Goal: Task Accomplishment & Management: Manage account settings

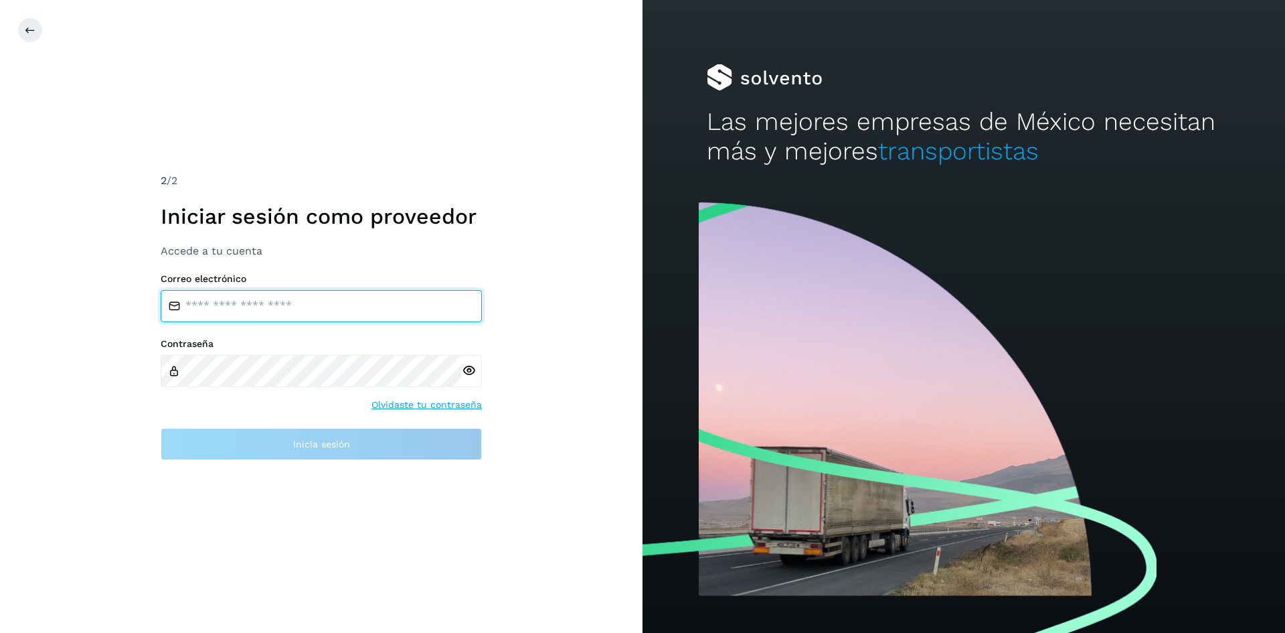
click at [323, 309] on input "email" at bounding box center [321, 306] width 321 height 32
type input "**********"
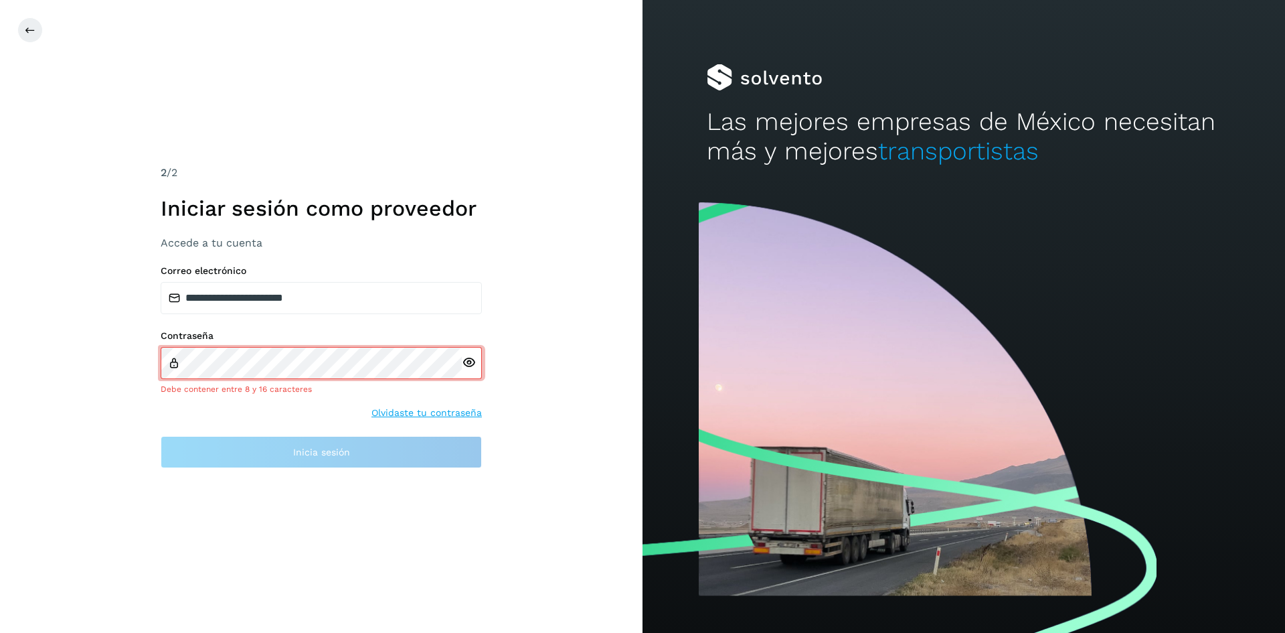
click at [406, 403] on div "Contraseña Debe contener entre 8 y 16 caracteres Olvidaste tu contraseña" at bounding box center [321, 375] width 321 height 90
click at [470, 359] on icon at bounding box center [469, 362] width 14 height 14
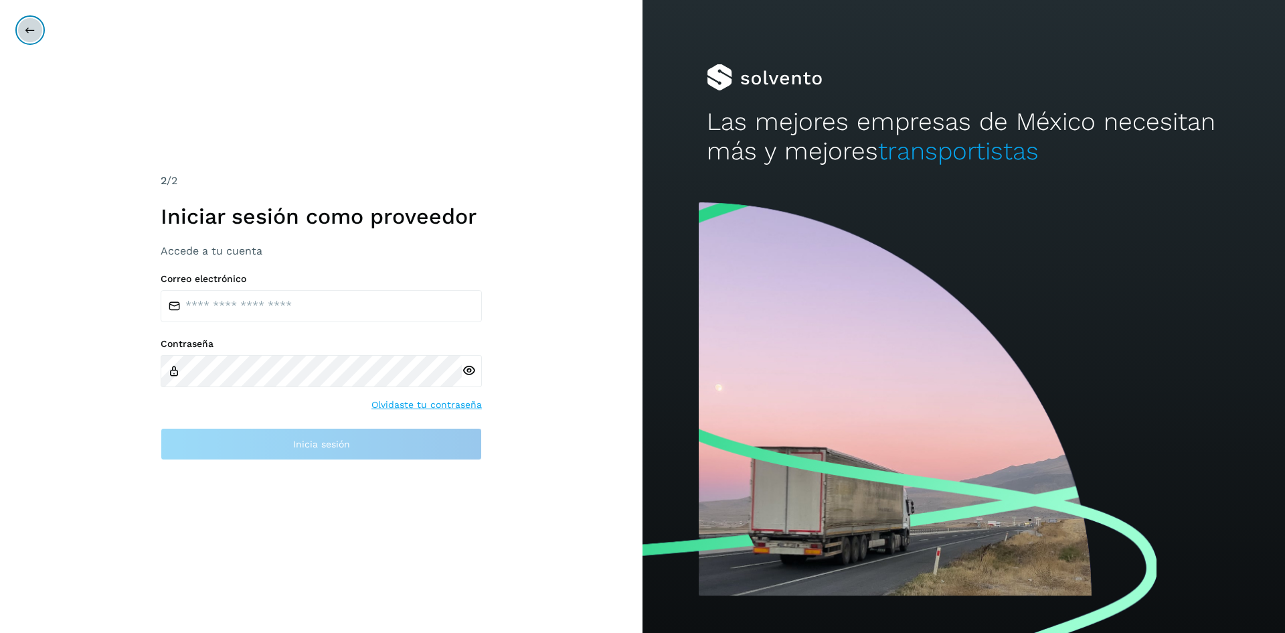
click at [28, 35] on button at bounding box center [29, 29] width 25 height 25
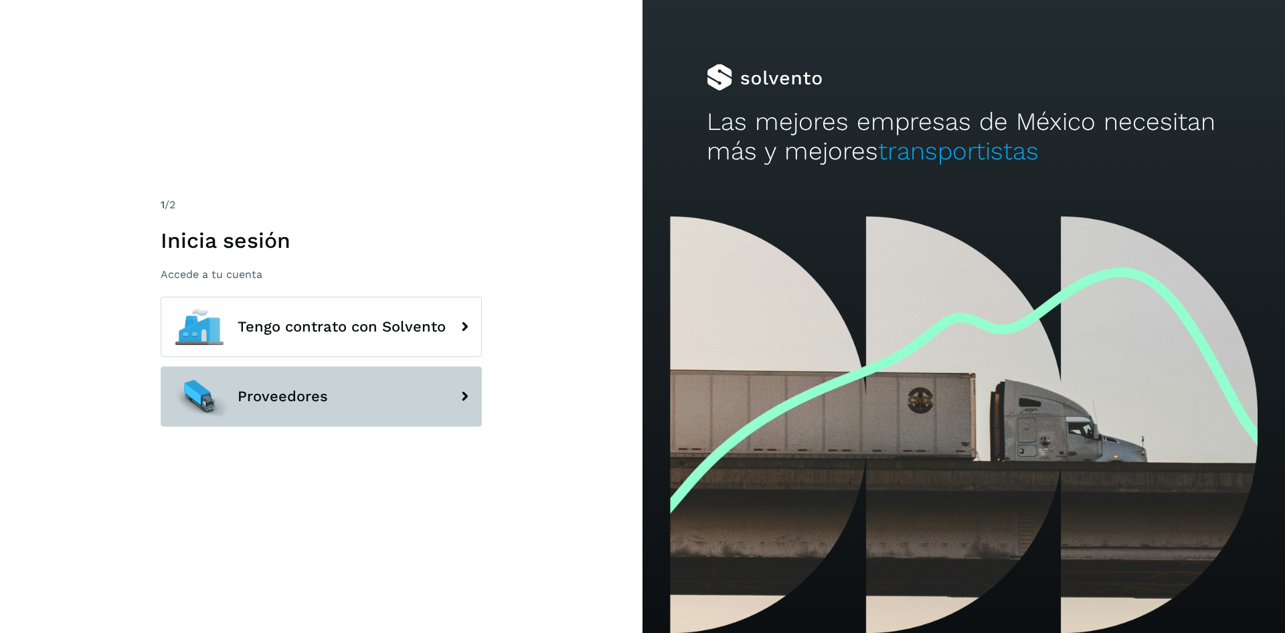
click at [407, 401] on button "Proveedores" at bounding box center [321, 396] width 321 height 60
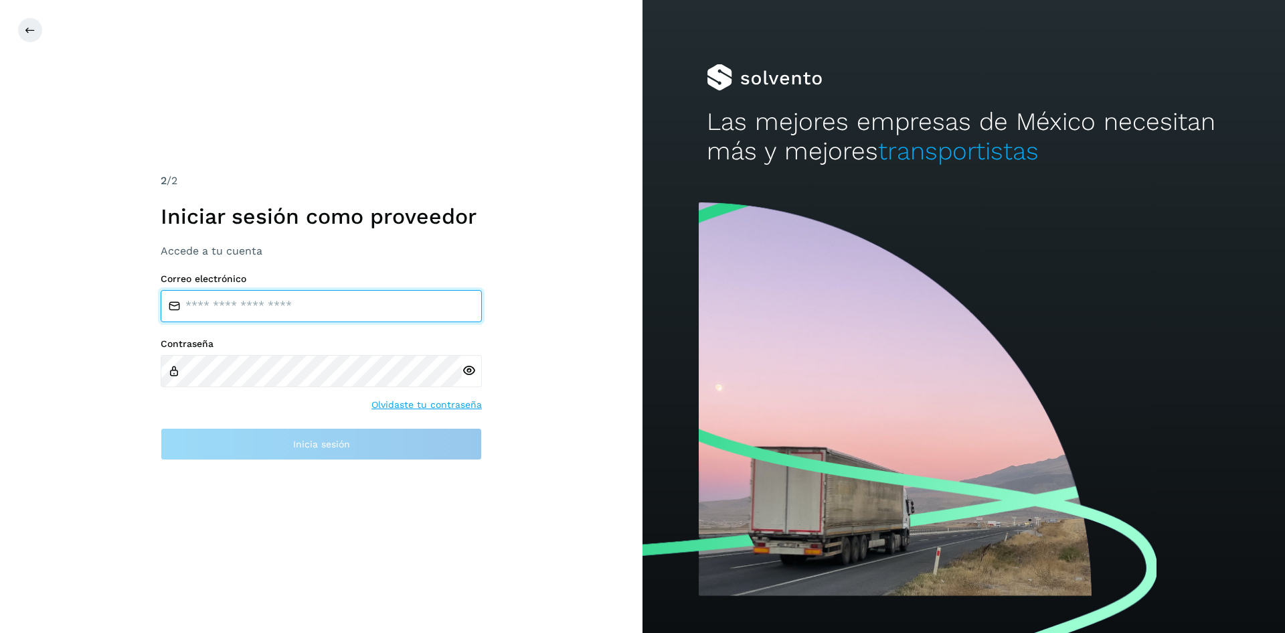
click at [295, 308] on input "email" at bounding box center [321, 306] width 321 height 32
type input "**********"
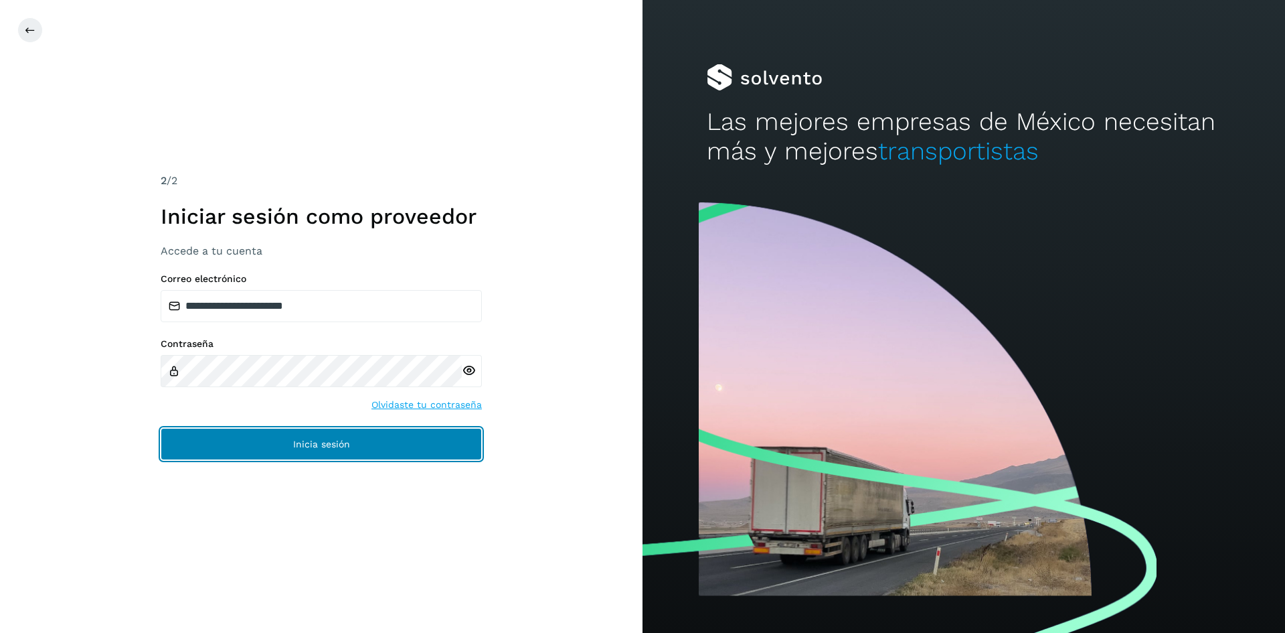
click at [305, 442] on span "Inicia sesión" at bounding box center [321, 443] width 57 height 9
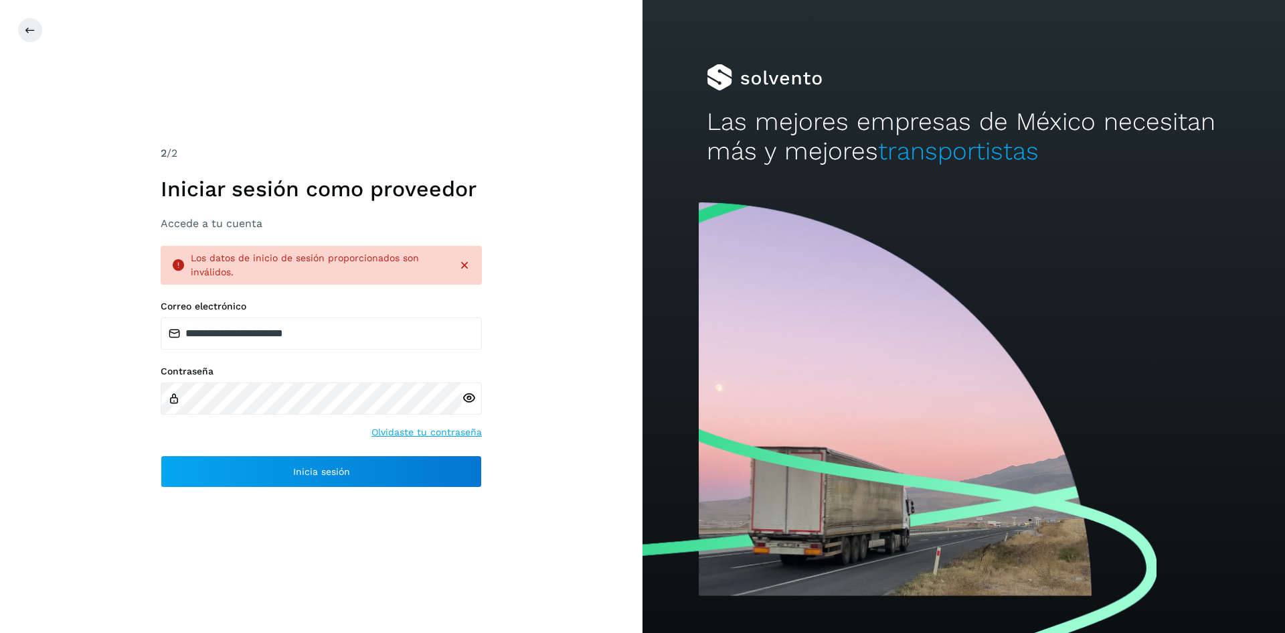
click at [413, 435] on link "Olvidaste tu contraseña" at bounding box center [427, 432] width 110 height 14
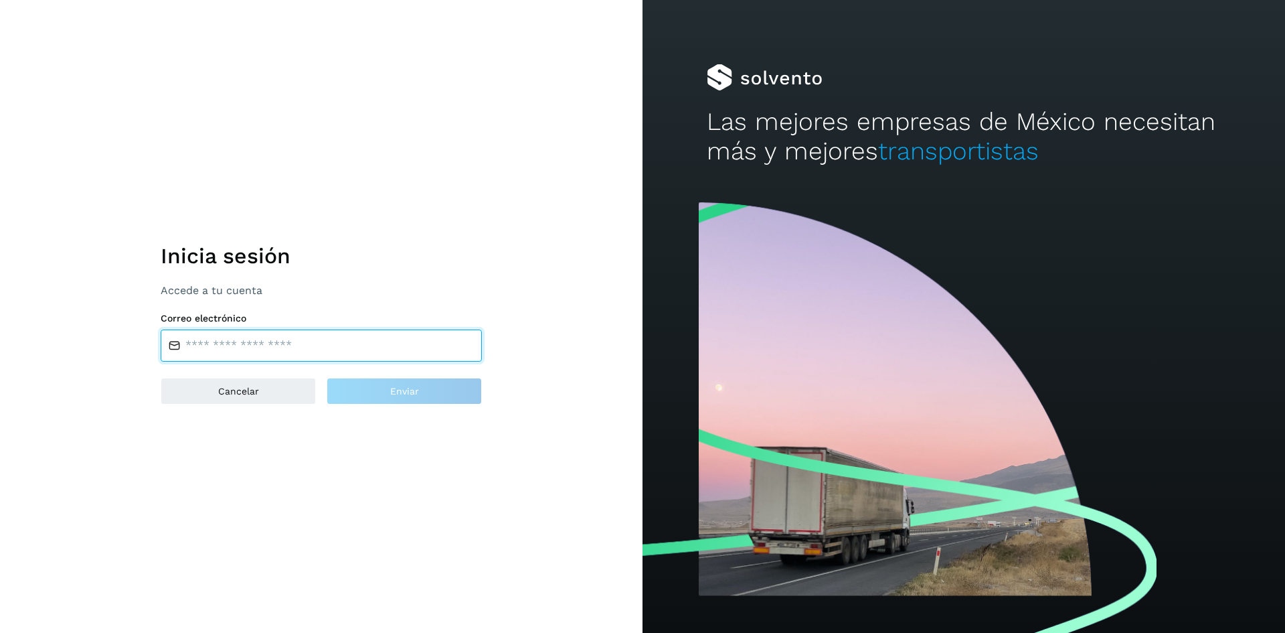
click at [297, 350] on input "email" at bounding box center [321, 345] width 321 height 32
type input "**********"
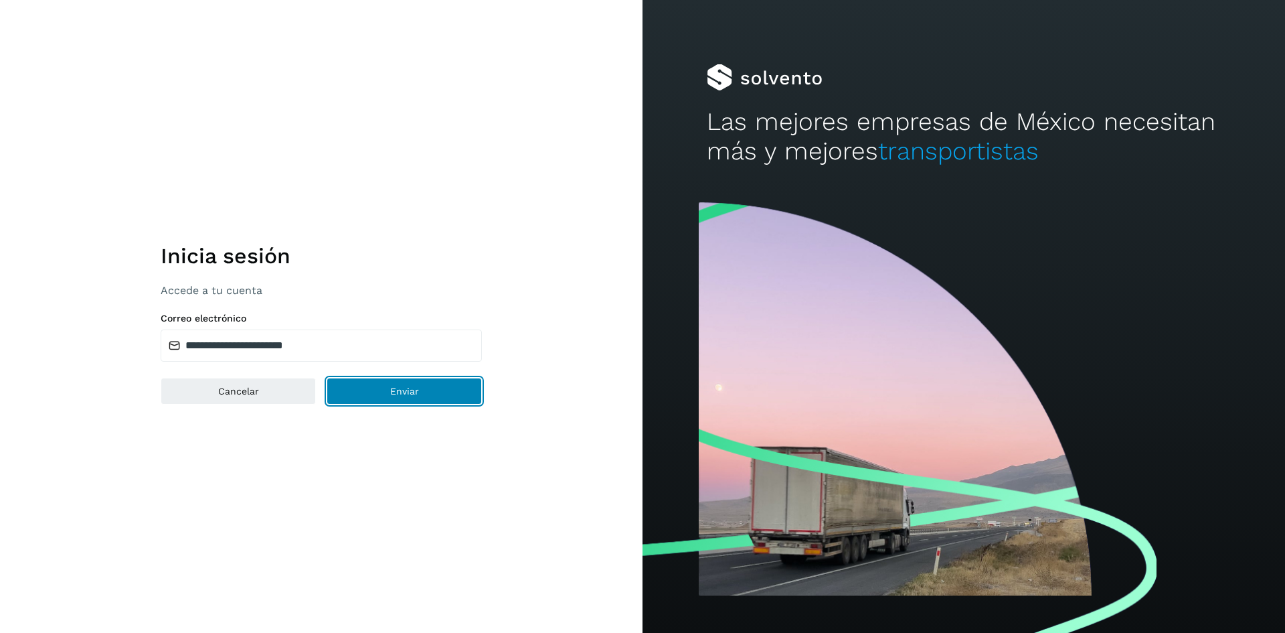
click at [382, 393] on button "Enviar" at bounding box center [404, 391] width 155 height 27
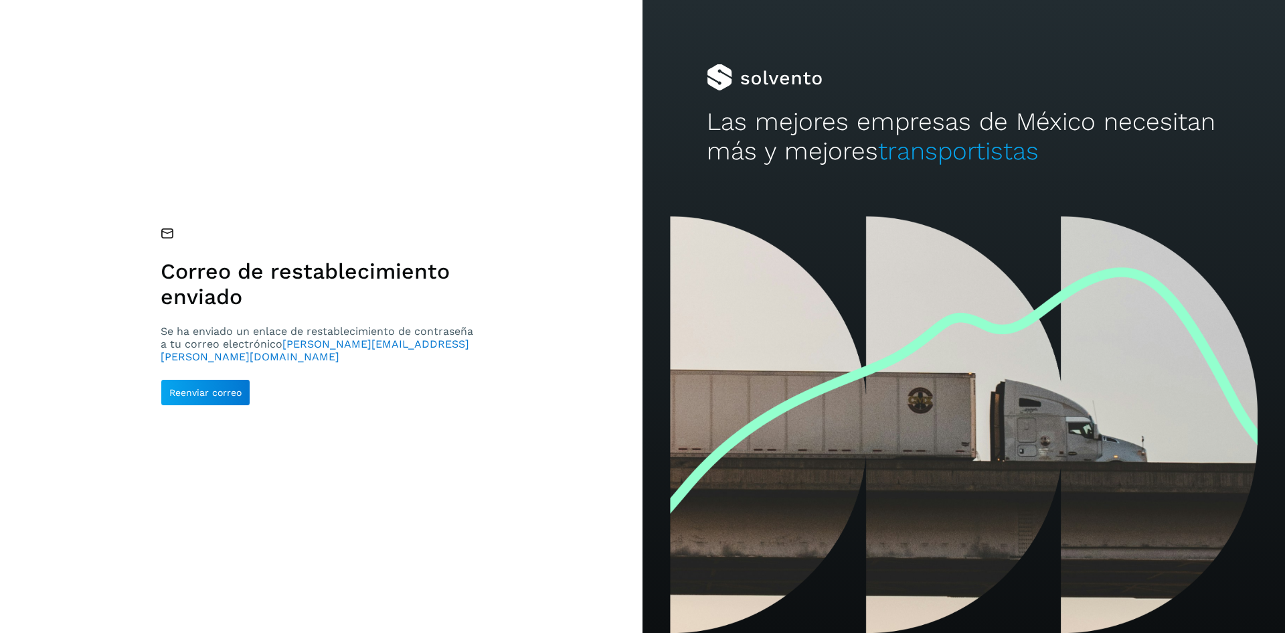
click at [994, 151] on span "transportistas" at bounding box center [958, 151] width 161 height 29
drag, startPoint x: 1054, startPoint y: 150, endPoint x: 899, endPoint y: 150, distance: 155.3
click at [899, 150] on h2 "Las mejores empresas de México necesitan más y mejores transportistas" at bounding box center [964, 137] width 514 height 60
click at [359, 383] on div "Reenviar correo" at bounding box center [321, 392] width 321 height 27
click at [201, 390] on span "Reenviar correo" at bounding box center [205, 392] width 72 height 9
